Goal: Information Seeking & Learning: Learn about a topic

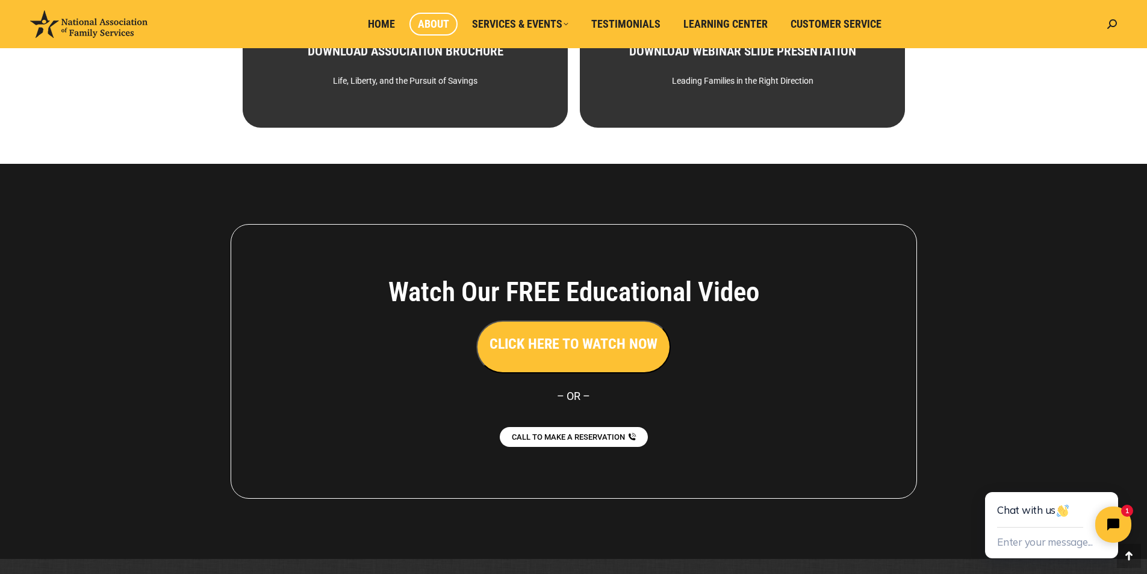
scroll to position [802, 0]
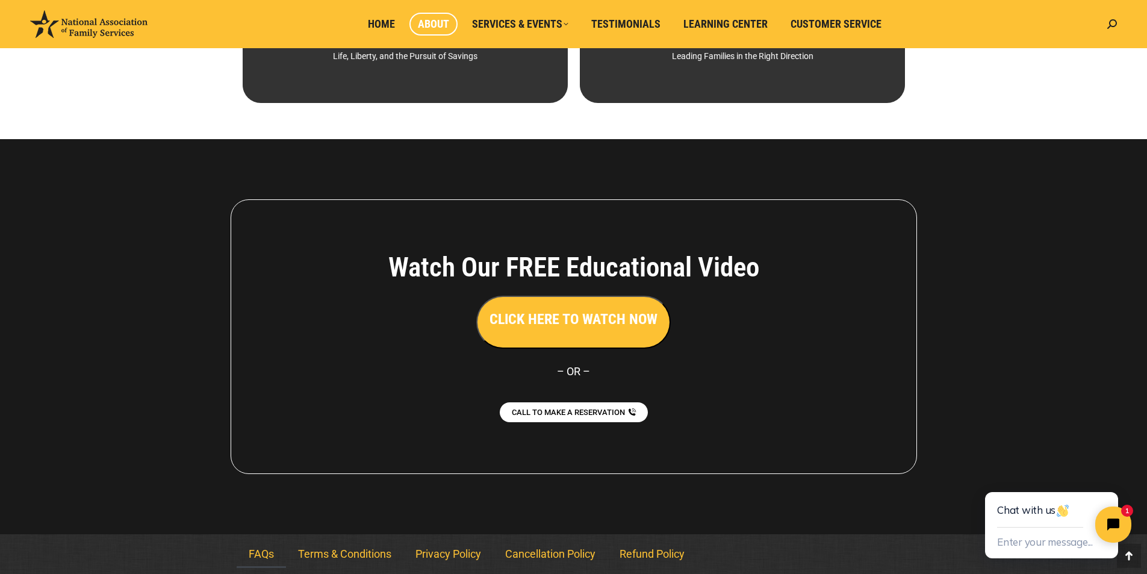
click at [261, 546] on link "FAQs" at bounding box center [261, 554] width 49 height 28
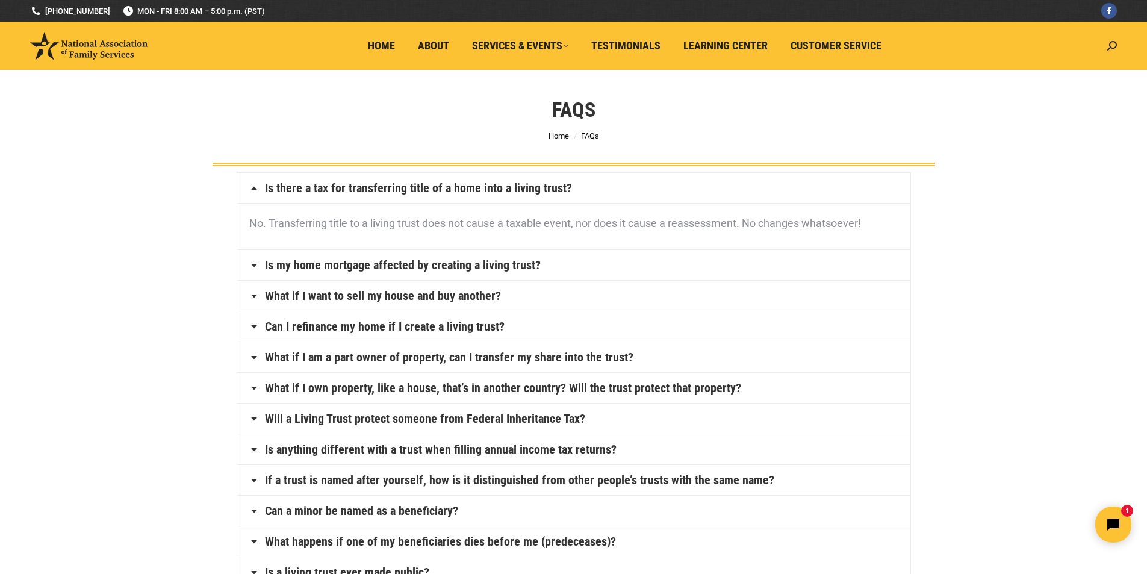
click at [514, 260] on link "Is my home mortgage affected by creating a living trust?" at bounding box center [403, 265] width 276 height 12
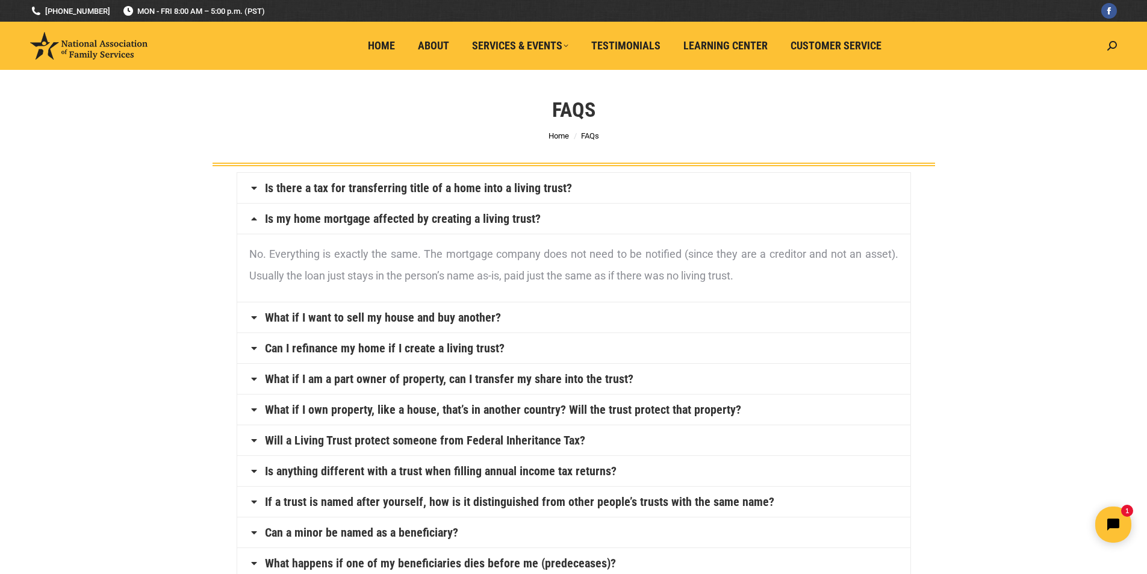
click at [376, 315] on link "What if I want to sell my house and buy another?" at bounding box center [383, 317] width 236 height 12
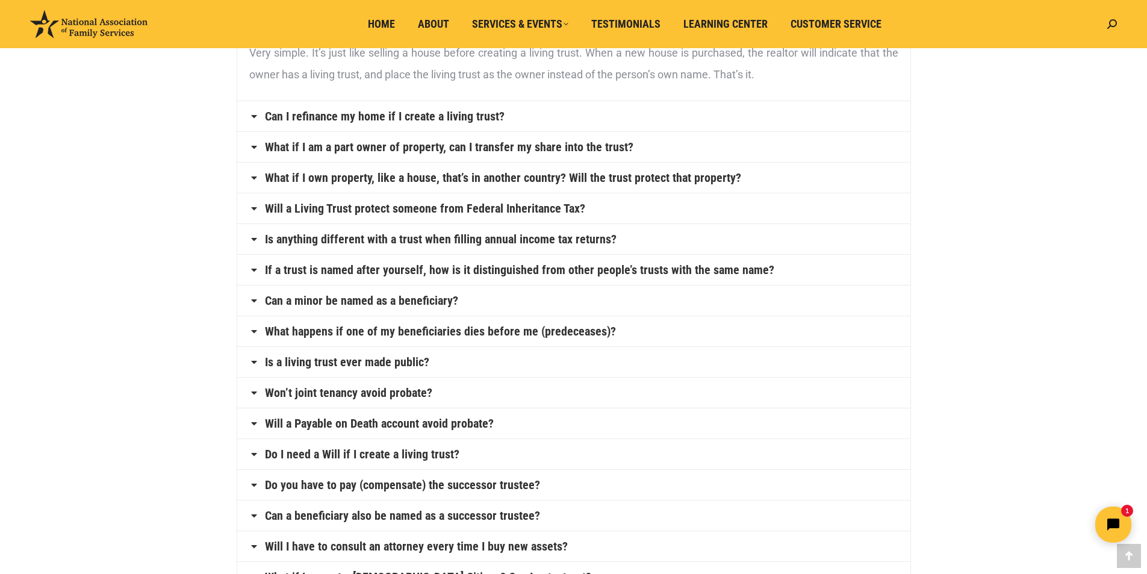
scroll to position [241, 0]
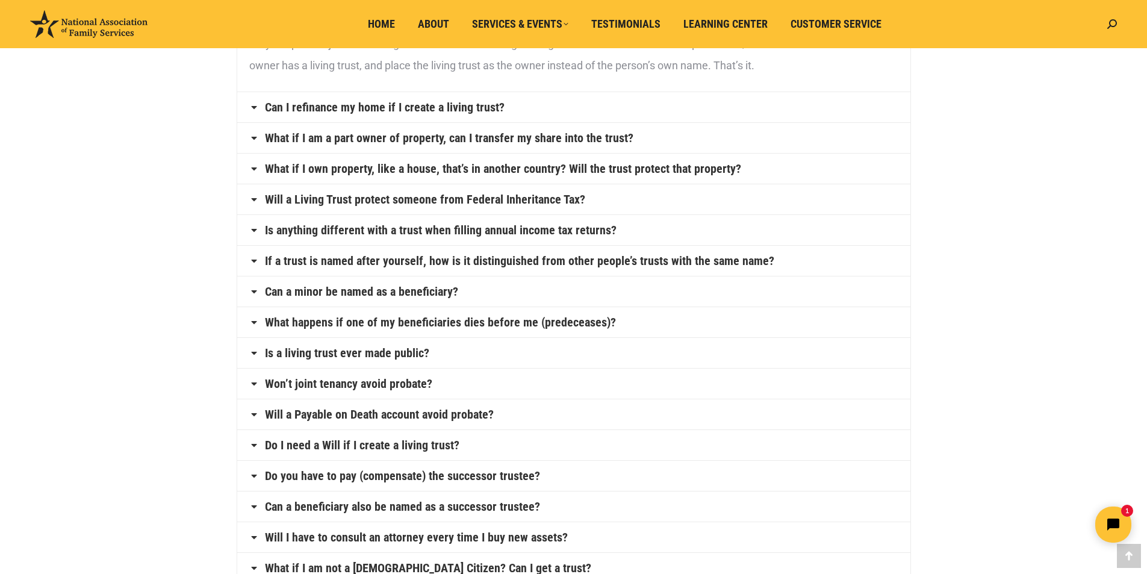
click at [407, 350] on link "Is a living trust ever made public?" at bounding box center [347, 353] width 164 height 12
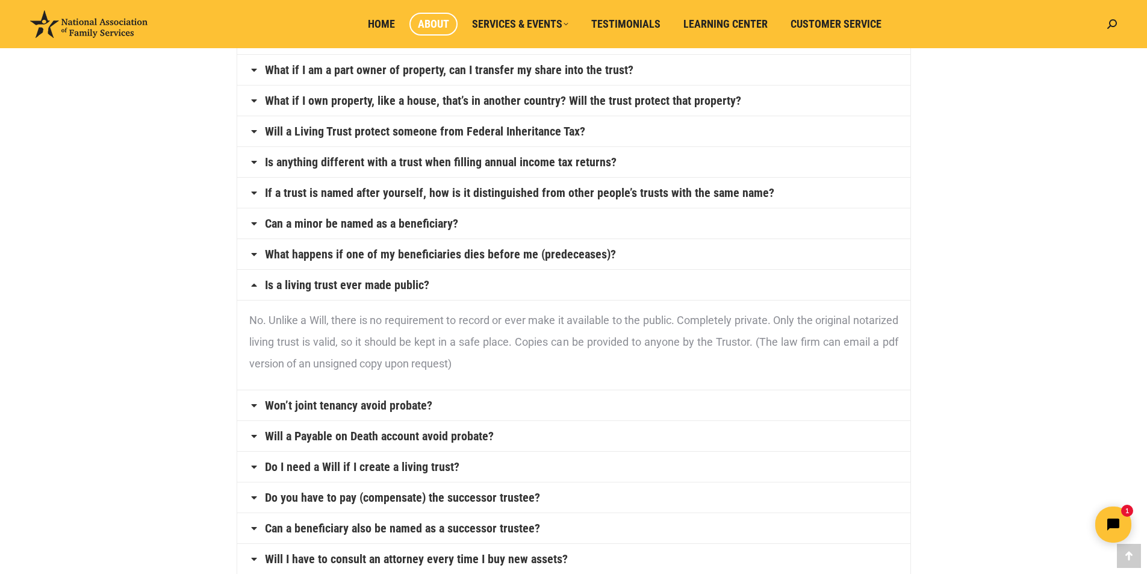
click at [436, 23] on span "About" at bounding box center [433, 23] width 31 height 13
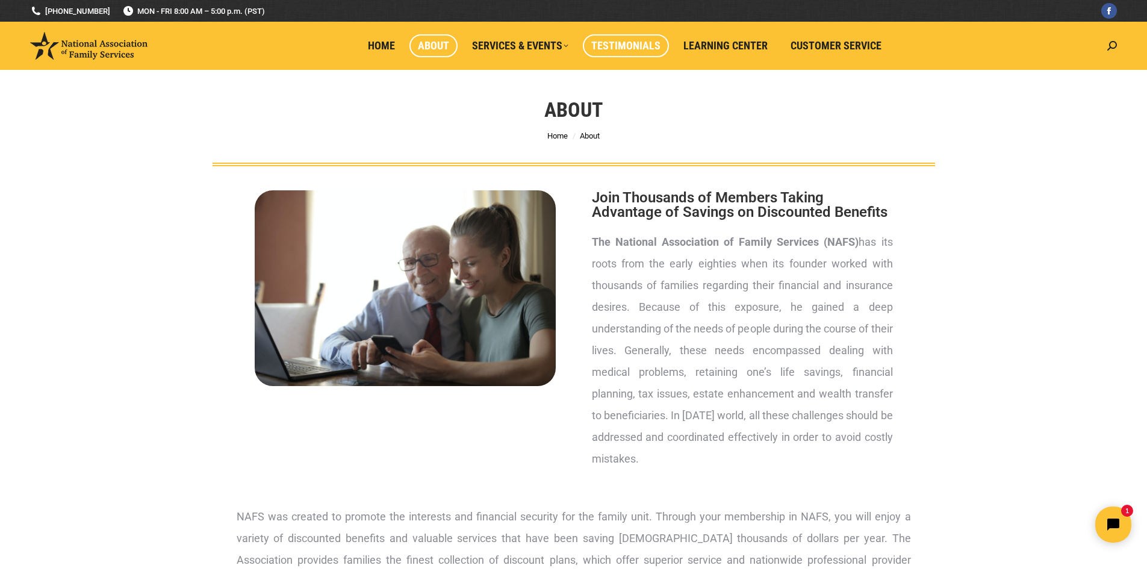
click at [630, 42] on span "Testimonials" at bounding box center [625, 45] width 69 height 13
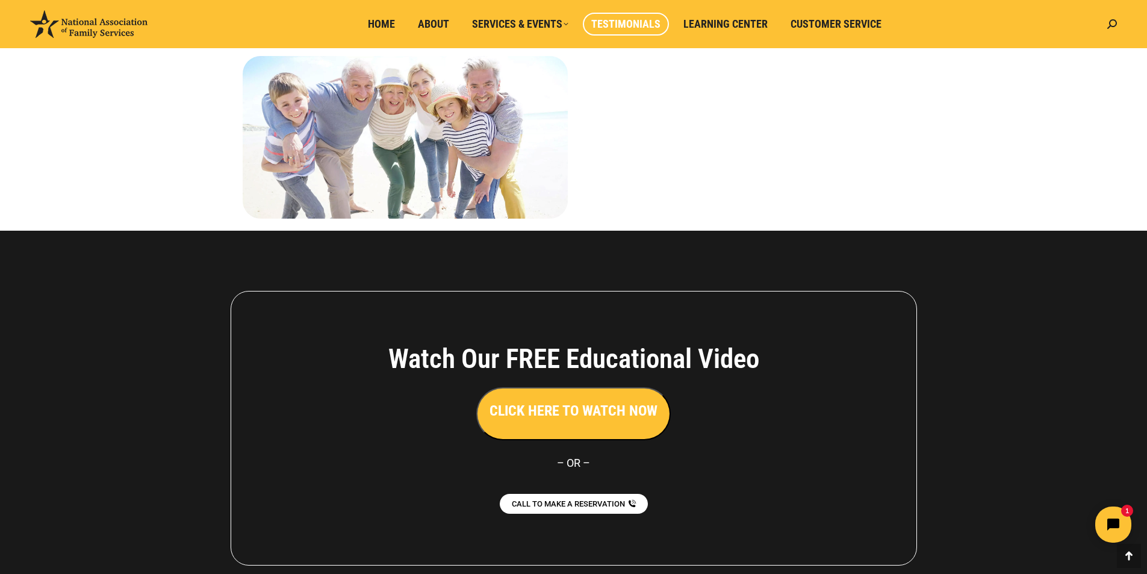
scroll to position [1402, 0]
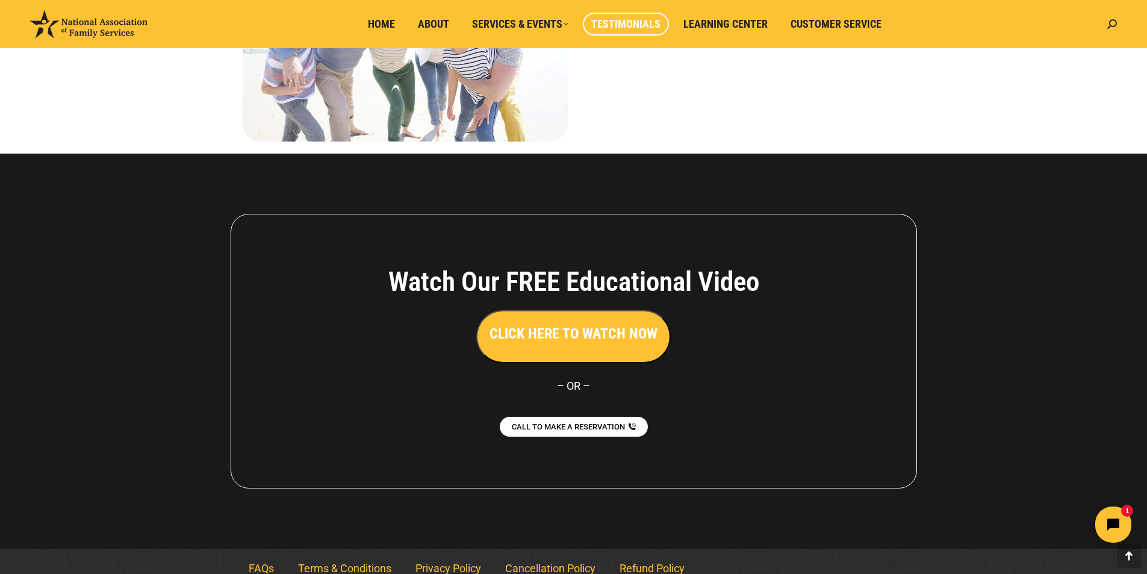
click at [650, 554] on link "Refund Policy" at bounding box center [651, 568] width 89 height 28
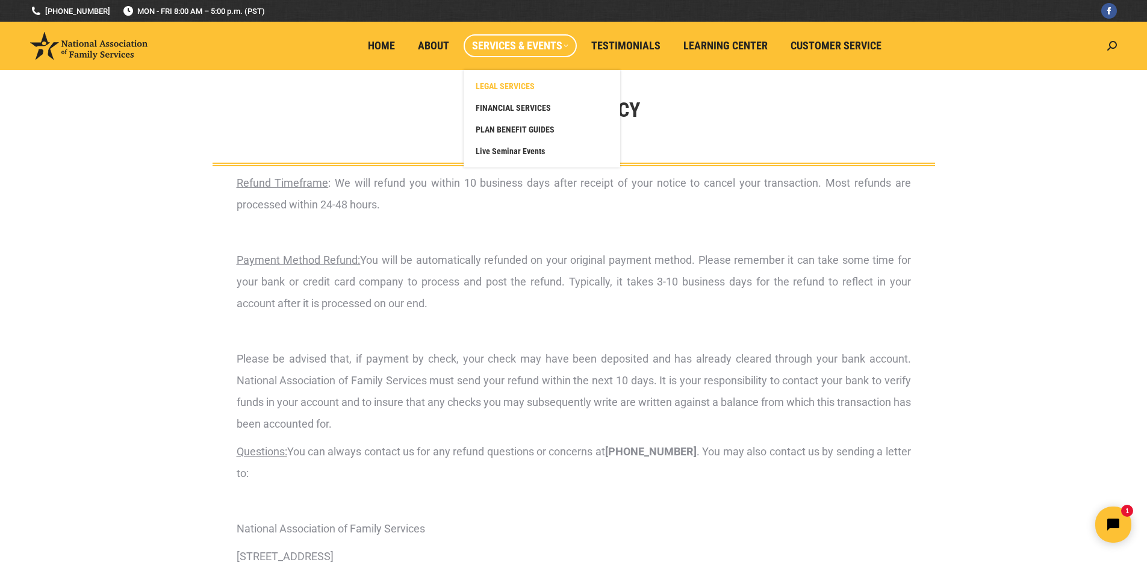
click at [521, 84] on span "LEGAL SERVICES" at bounding box center [504, 86] width 59 height 11
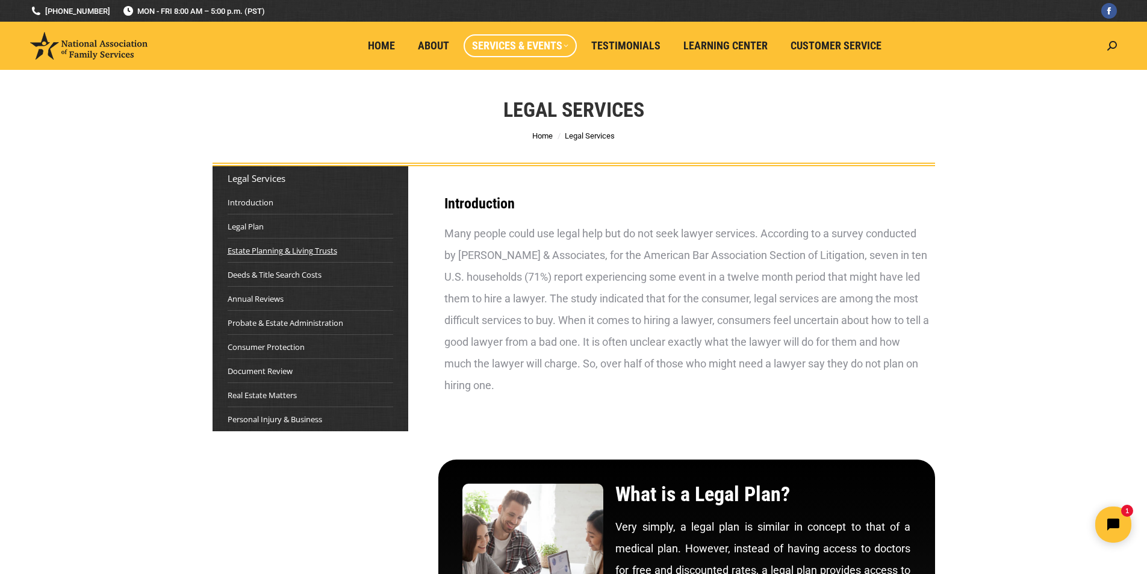
click at [326, 247] on link "Estate Planning & Living Trusts" at bounding box center [282, 250] width 110 height 12
click at [384, 42] on span "Home" at bounding box center [381, 45] width 27 height 13
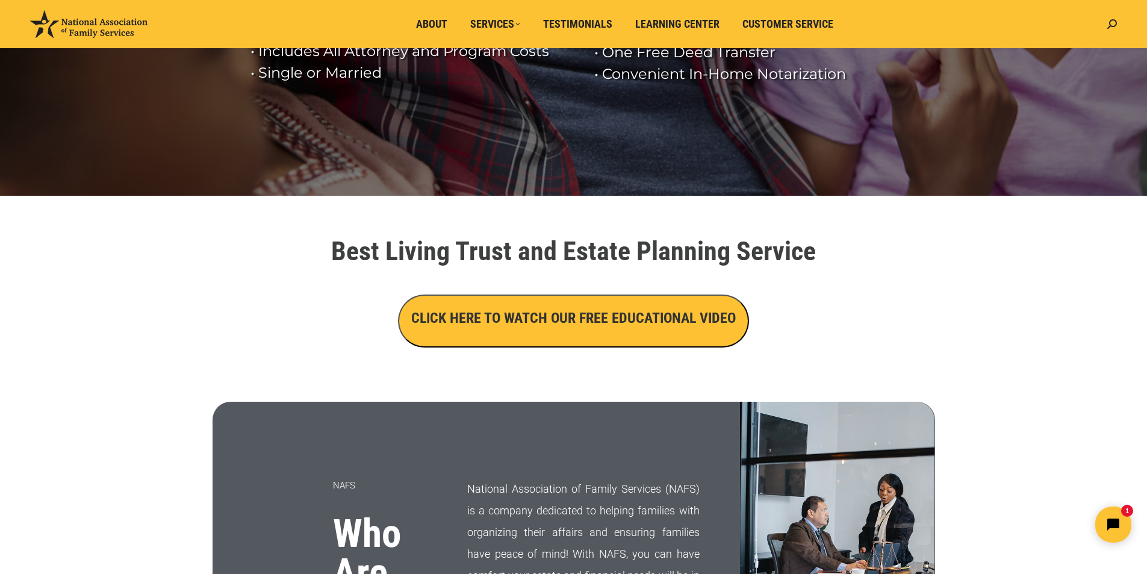
scroll to position [120, 0]
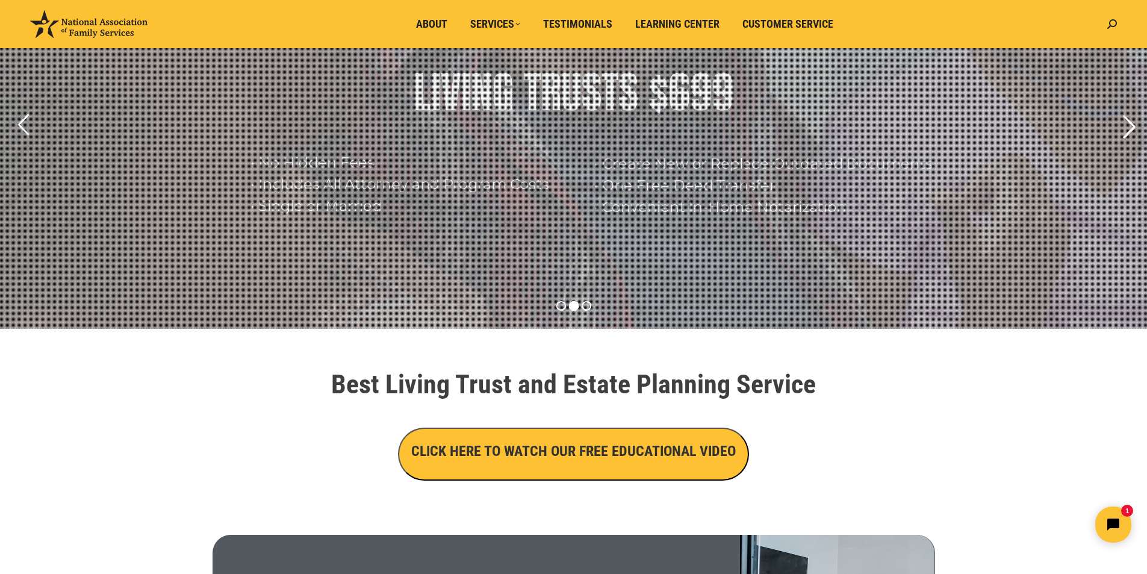
click at [1133, 125] on rs-arrow at bounding box center [1128, 127] width 30 height 30
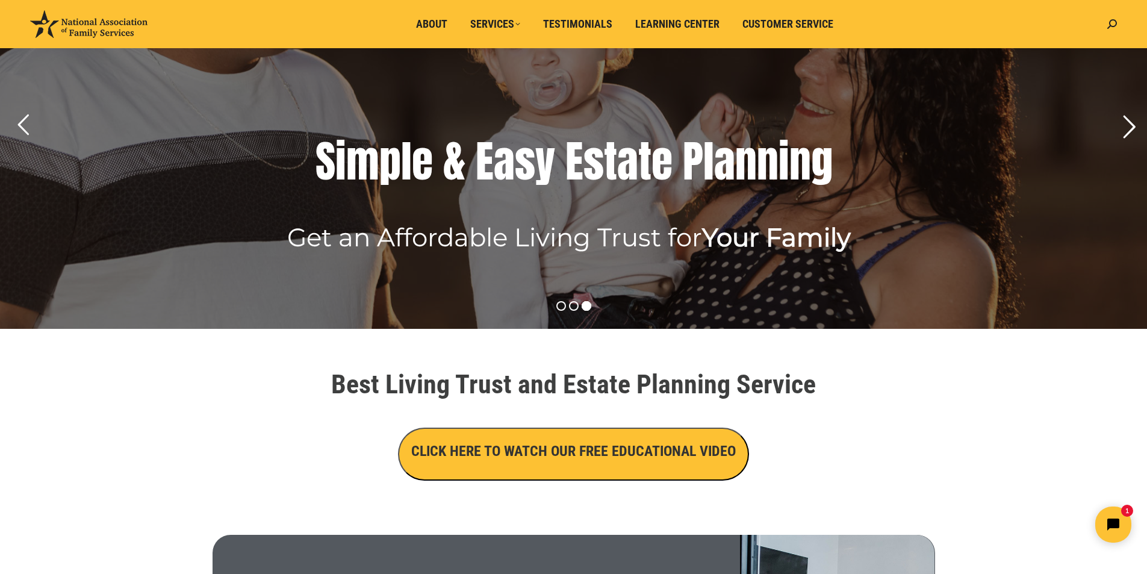
click at [1128, 126] on rs-arrow at bounding box center [1128, 127] width 30 height 30
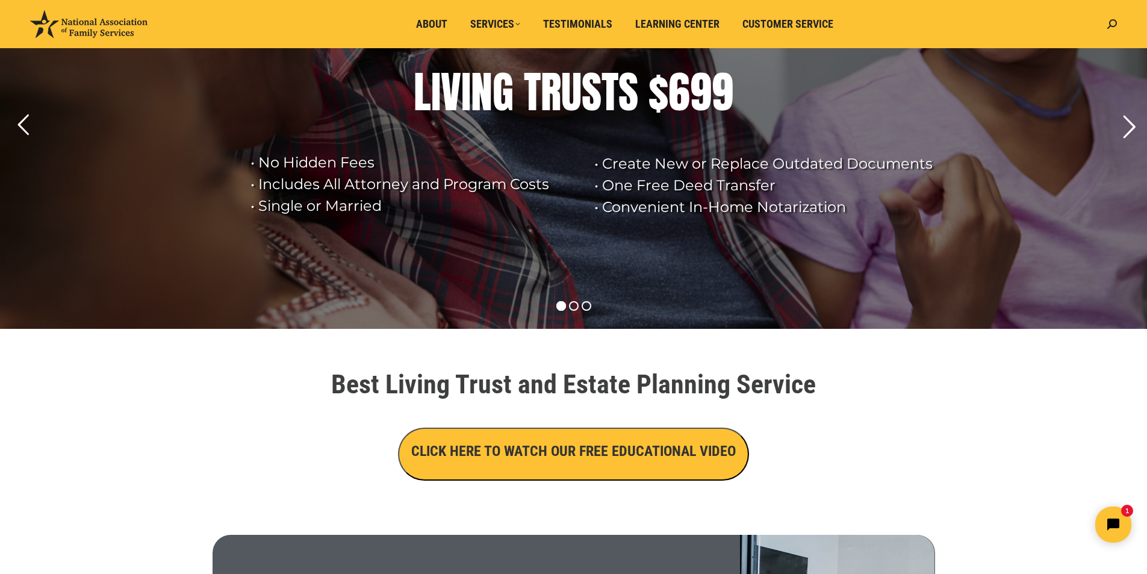
click at [1117, 126] on rs-arrow at bounding box center [1128, 127] width 30 height 30
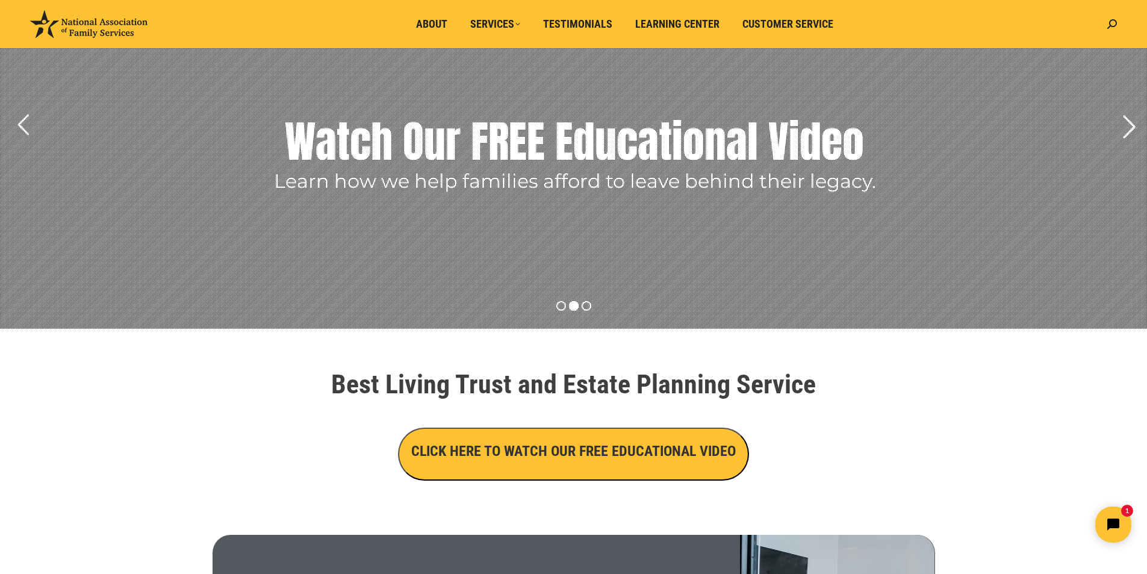
click at [1122, 126] on rs-arrow at bounding box center [1128, 127] width 30 height 30
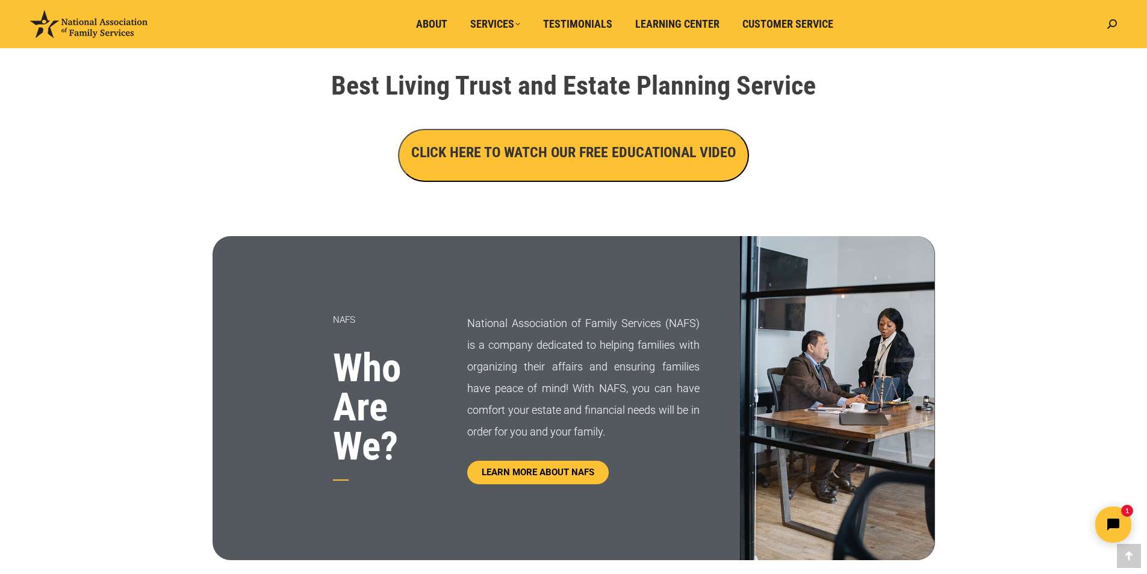
scroll to position [421, 0]
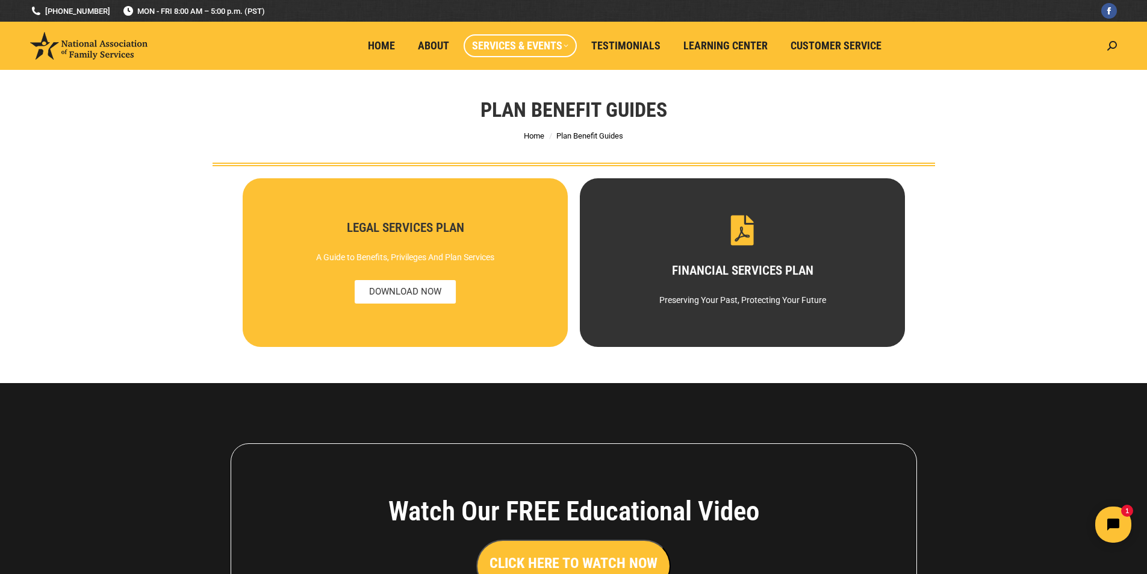
drag, startPoint x: 321, startPoint y: 107, endPoint x: 409, endPoint y: 178, distance: 113.4
click at [370, 136] on div "Plan Benefit Guides You are here: Home Plan Benefit Guides" at bounding box center [573, 118] width 782 height 96
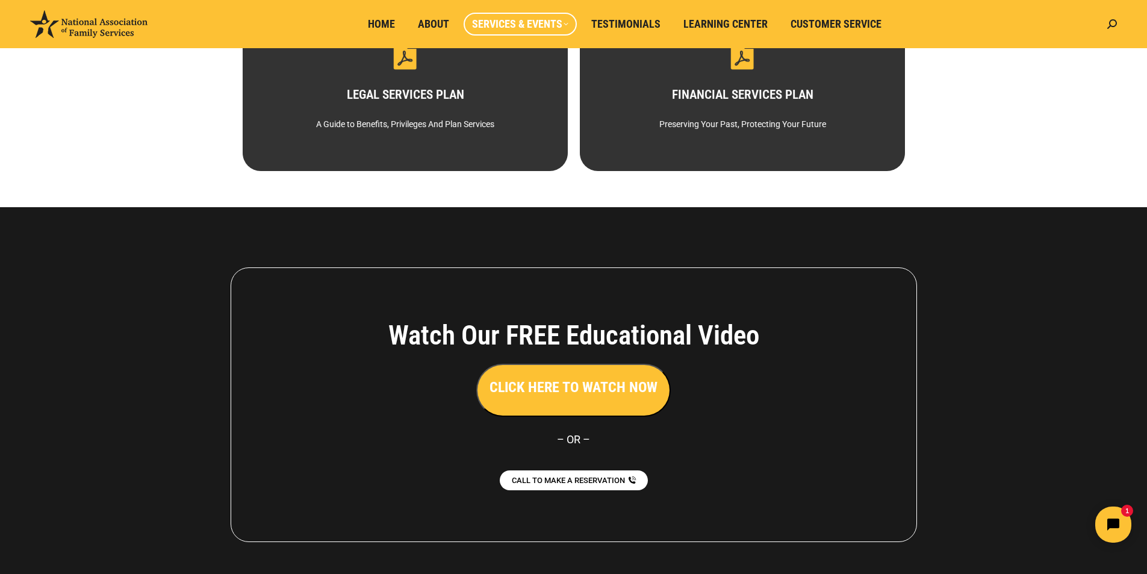
scroll to position [181, 0]
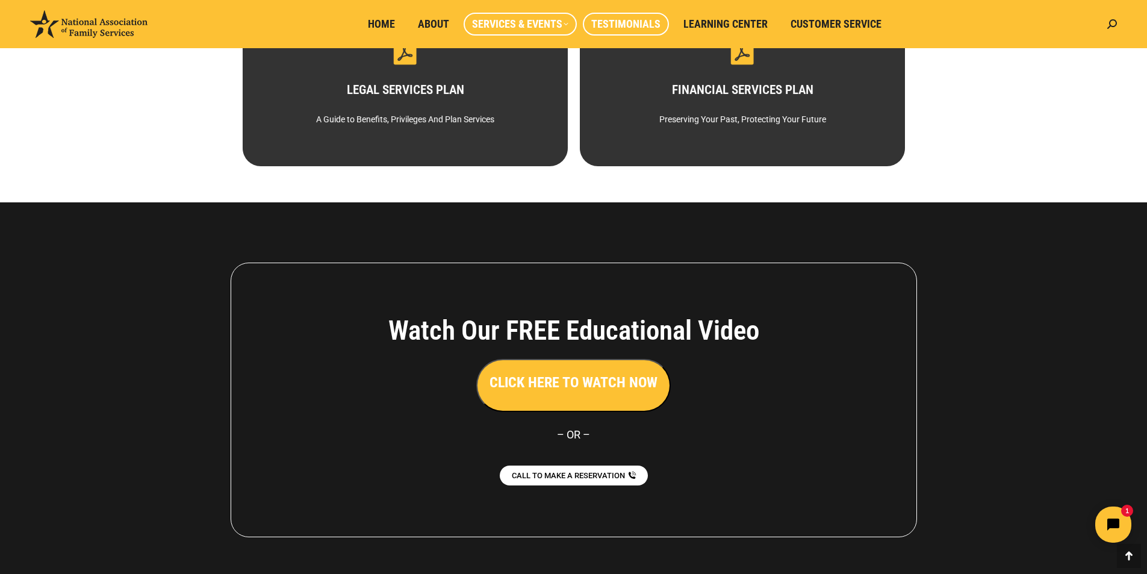
click at [619, 18] on span "Testimonials" at bounding box center [625, 23] width 69 height 13
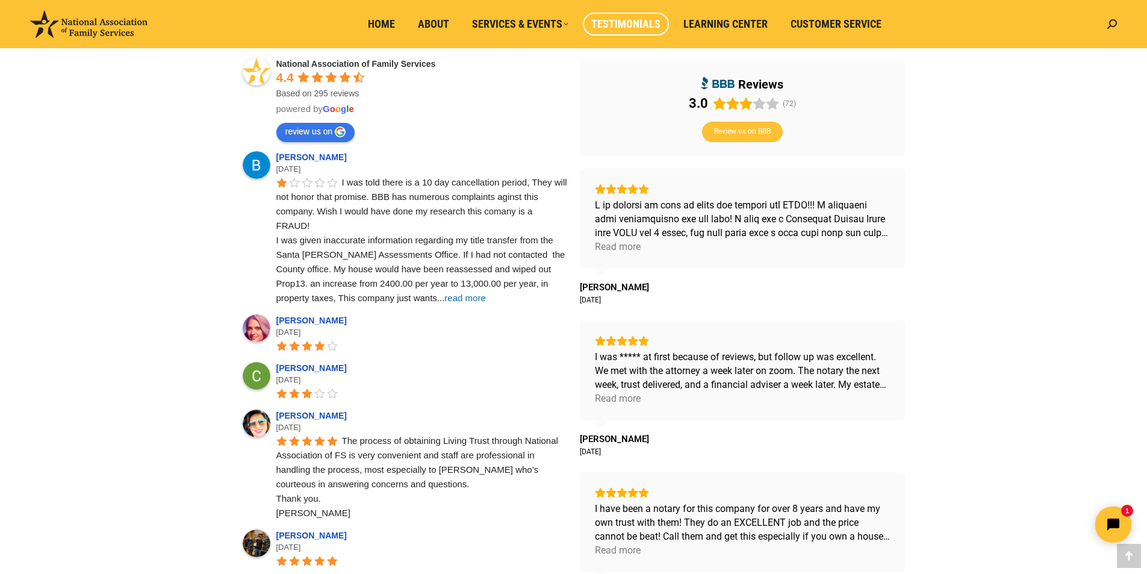
scroll to position [421, 0]
